Goal: Task Accomplishment & Management: Manage account settings

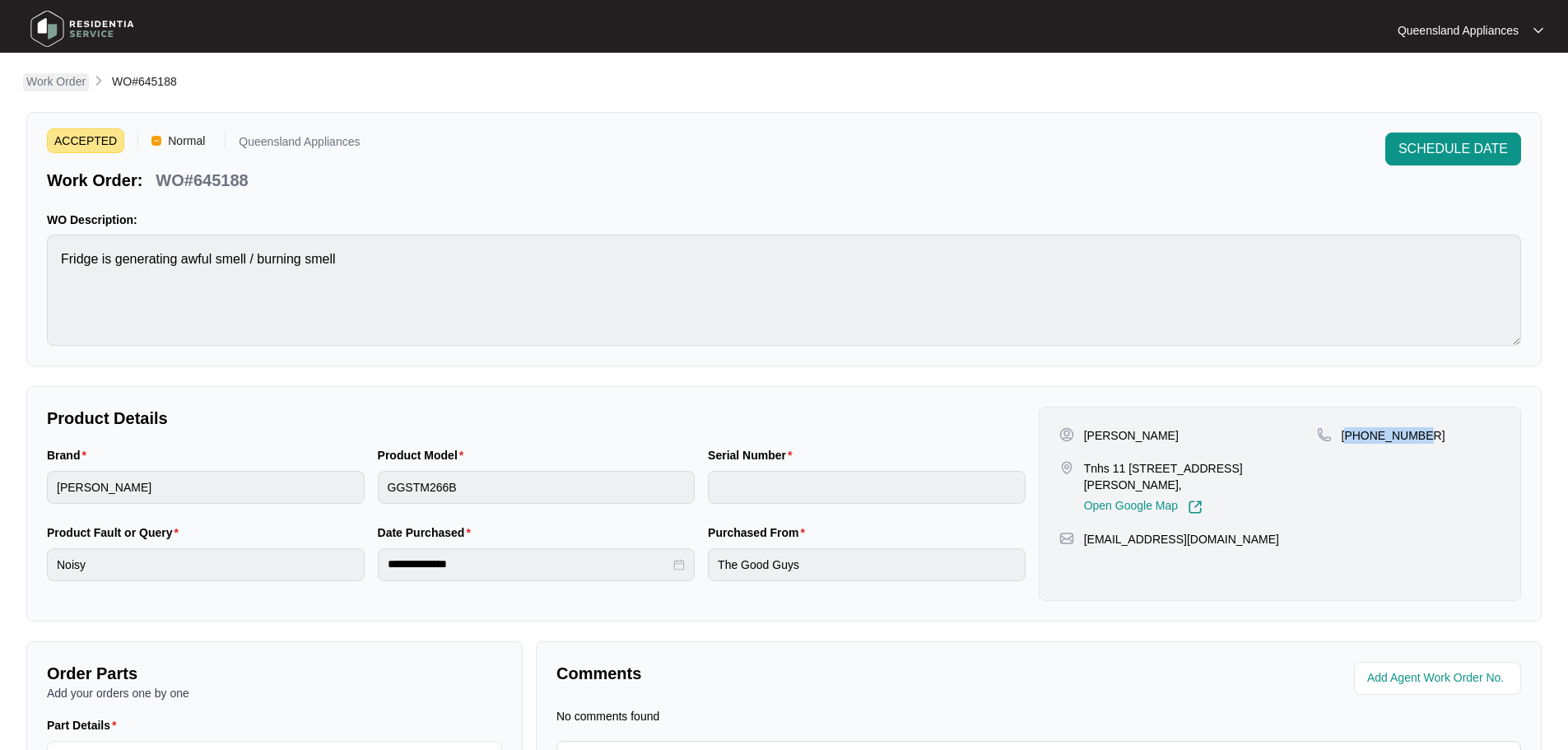
click at [71, 80] on p "Work Order" at bounding box center [55, 82] width 59 height 17
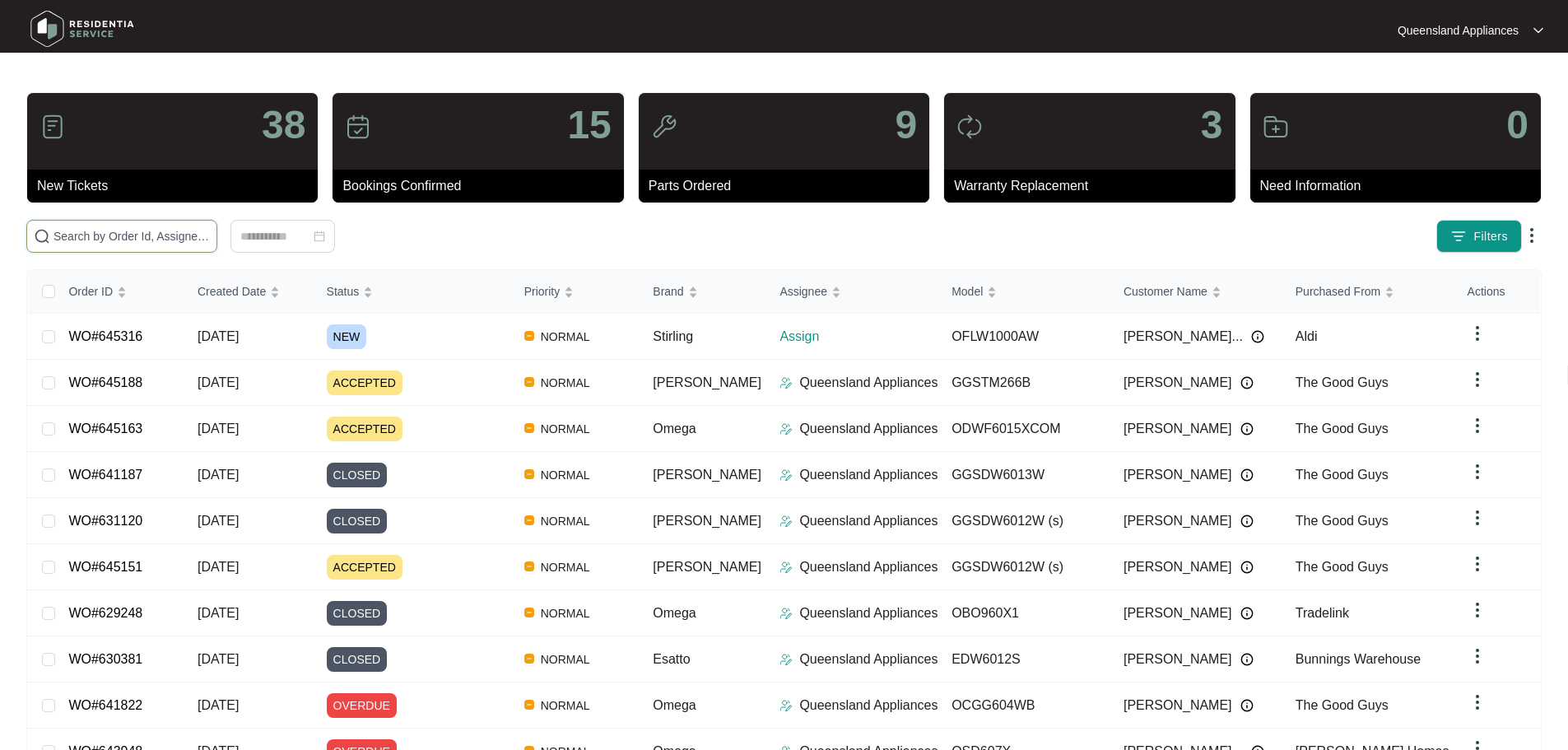
click at [199, 237] on input "text" at bounding box center [131, 235] width 157 height 18
paste input "645316"
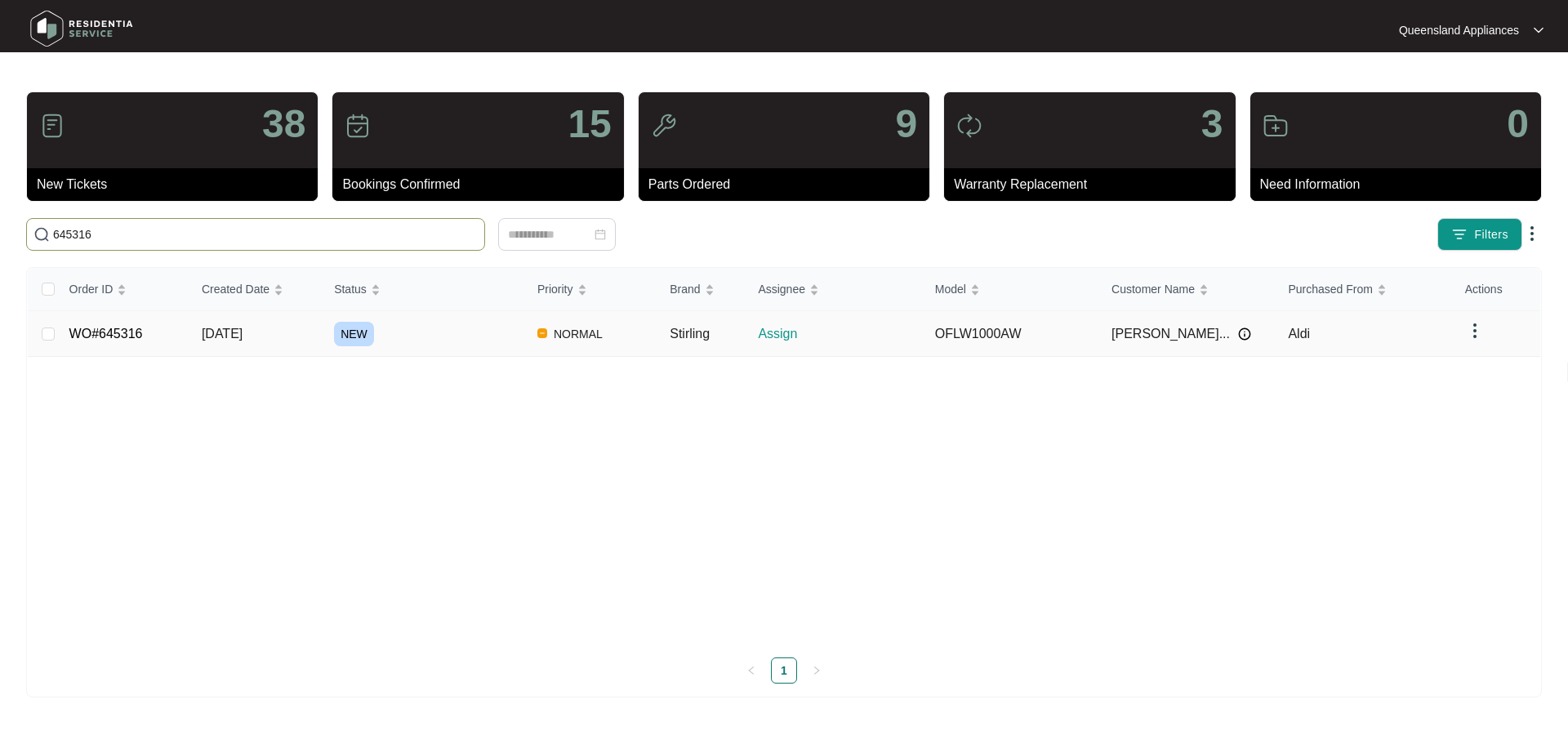
type input "645316"
click at [111, 336] on link "WO#645316" at bounding box center [106, 333] width 73 height 14
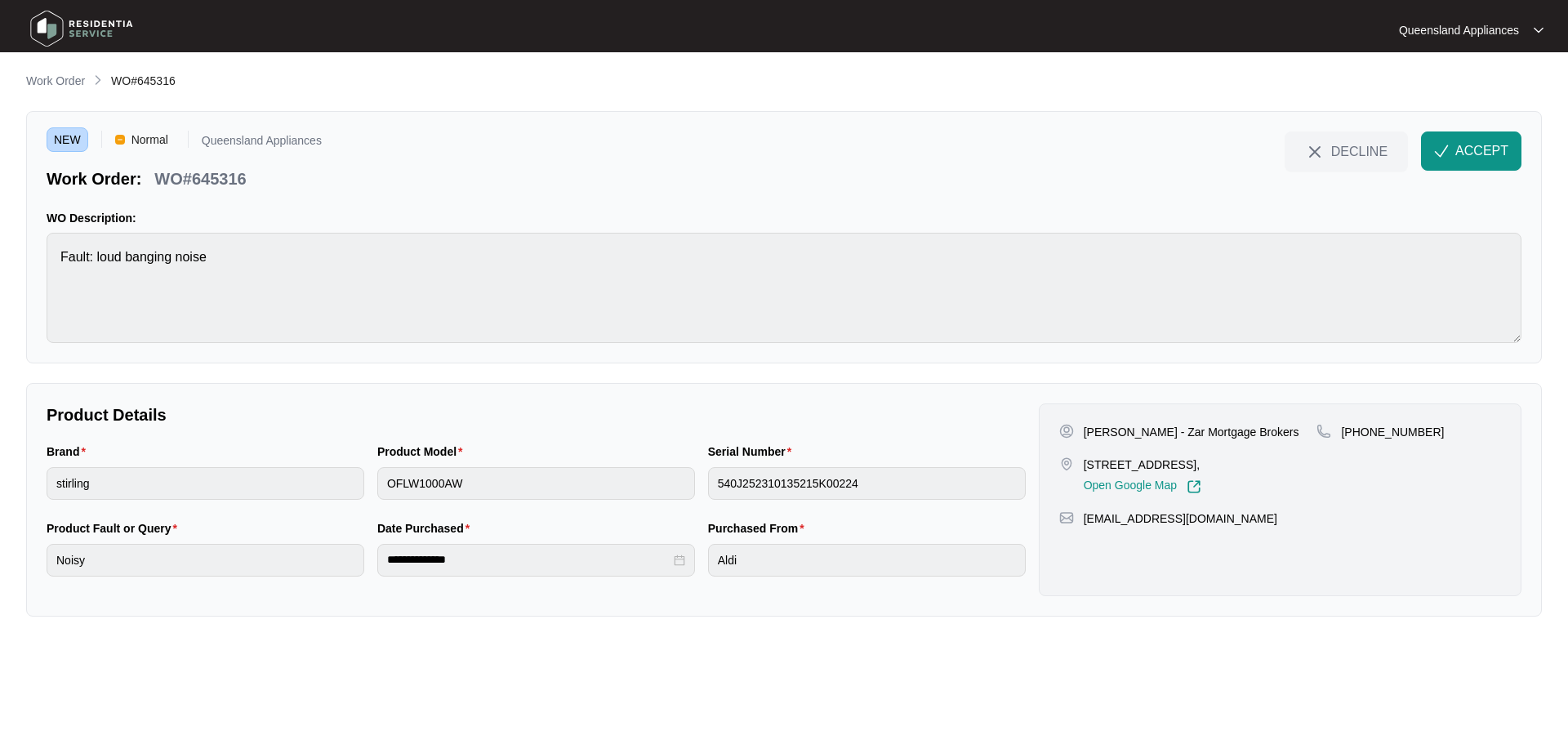
click at [357, 496] on div "Brand stirling Product Model OFLW1000AW Serial Number 540J252310135215K00224" at bounding box center [536, 481] width 992 height 77
click at [215, 183] on p "WO#645316" at bounding box center [200, 179] width 91 height 23
copy p "645316"
click at [1495, 152] on span "ACCEPT" at bounding box center [1482, 151] width 53 height 20
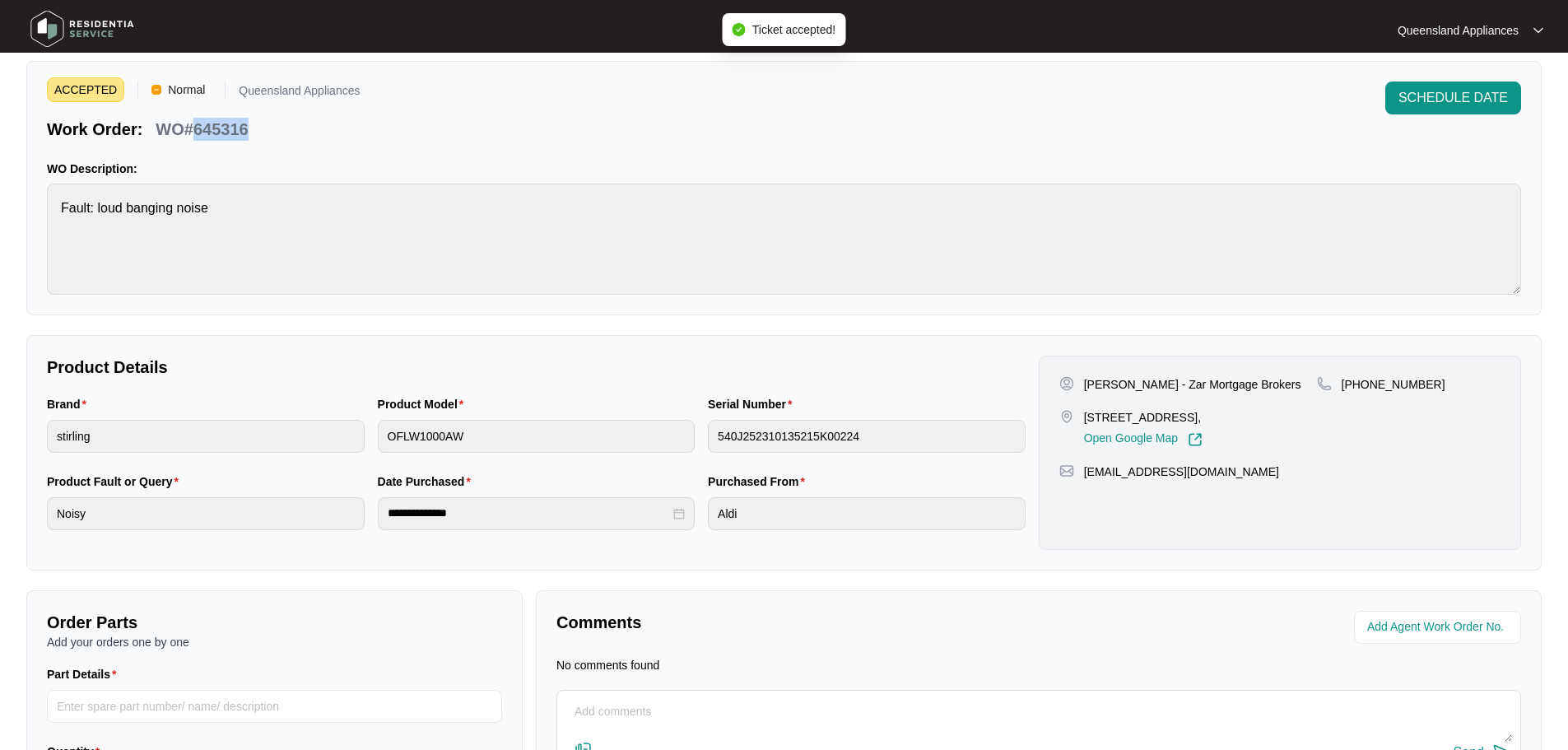
scroll to position [188, 0]
